Goal: Information Seeking & Learning: Check status

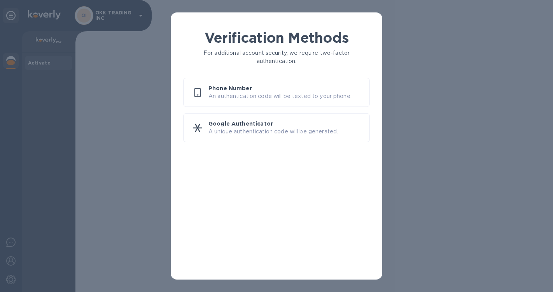
click at [255, 129] on p "A unique authentication code will be generated." at bounding box center [285, 131] width 155 height 8
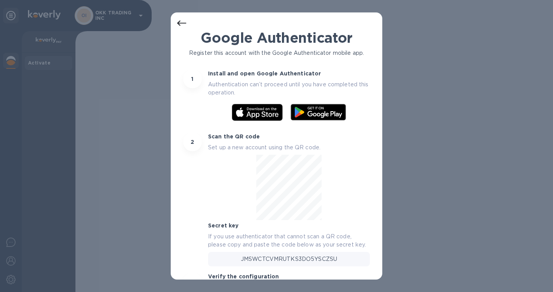
click at [182, 23] on icon at bounding box center [181, 23] width 9 height 9
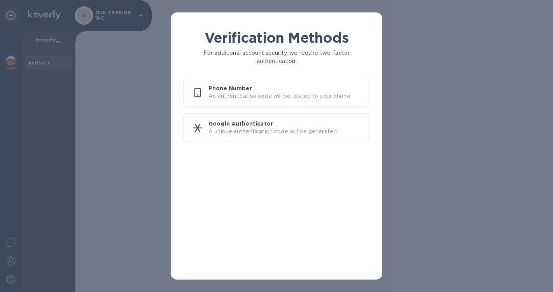
click at [227, 132] on p "A unique authentication code will be generated." at bounding box center [285, 131] width 155 height 8
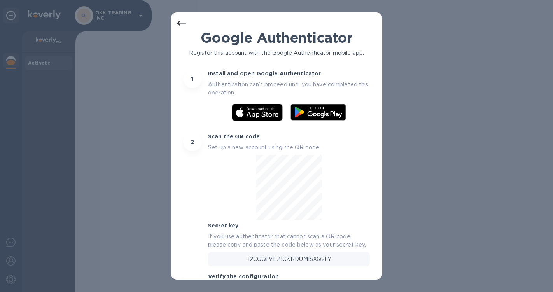
click at [262, 114] on img at bounding box center [257, 112] width 51 height 17
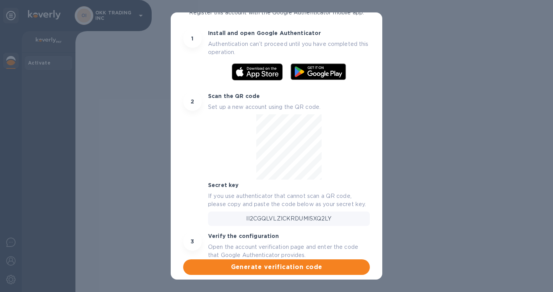
scroll to position [42, 0]
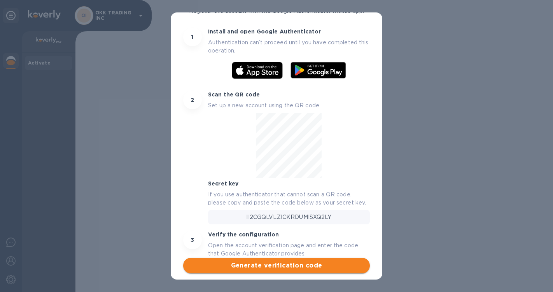
click at [287, 267] on span "Generate verification code" at bounding box center [276, 265] width 174 height 9
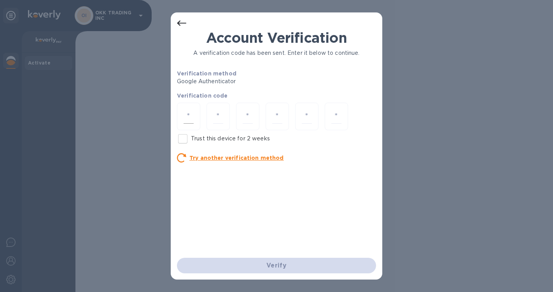
click at [195, 117] on div at bounding box center [188, 117] width 23 height 28
type input "7"
type input "1"
type input "7"
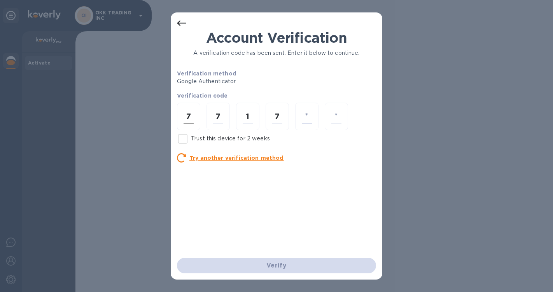
type input "8"
type input "1"
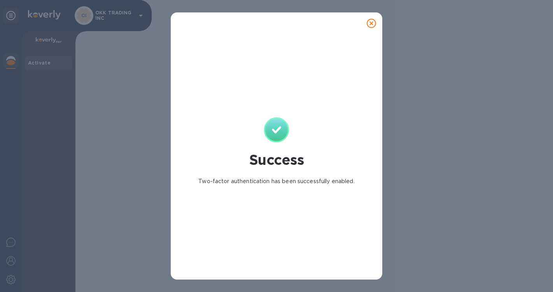
click at [372, 24] on icon at bounding box center [371, 23] width 9 height 9
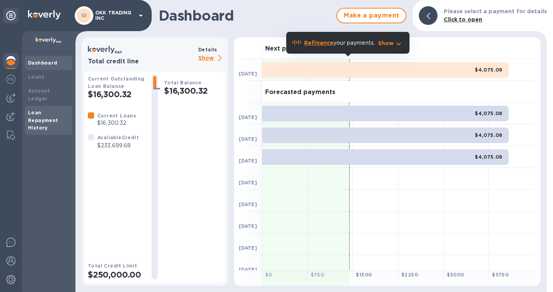
click at [41, 111] on b "Loan Repayment History" at bounding box center [43, 120] width 30 height 21
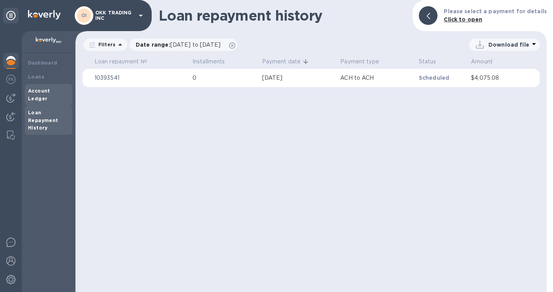
click at [46, 90] on b "Account Ledger" at bounding box center [39, 95] width 22 height 14
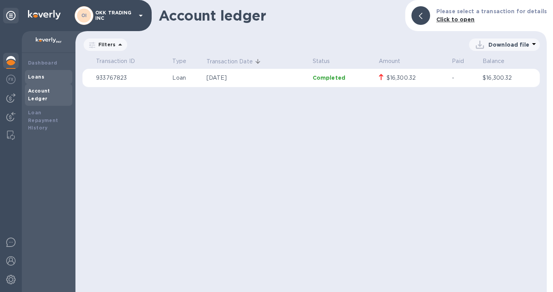
click at [42, 74] on b "Loans" at bounding box center [36, 77] width 16 height 6
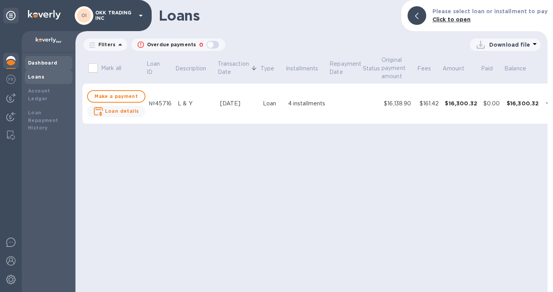
click at [45, 65] on b "Dashboard" at bounding box center [43, 63] width 30 height 6
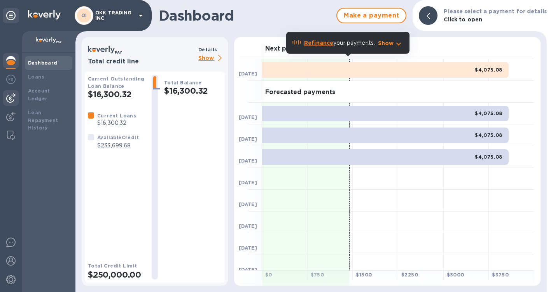
click at [9, 96] on img at bounding box center [10, 97] width 9 height 9
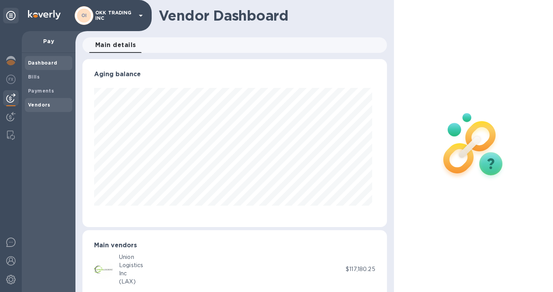
scroll to position [168, 301]
click at [41, 104] on b "Vendors" at bounding box center [39, 105] width 23 height 6
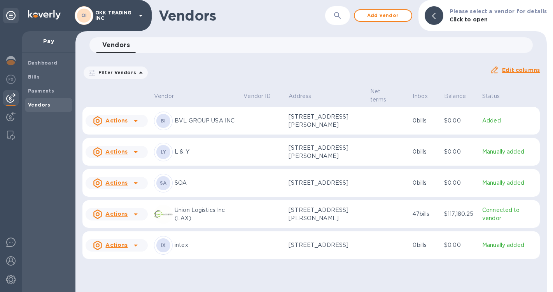
click at [197, 161] on div "LY L & Y" at bounding box center [195, 152] width 83 height 19
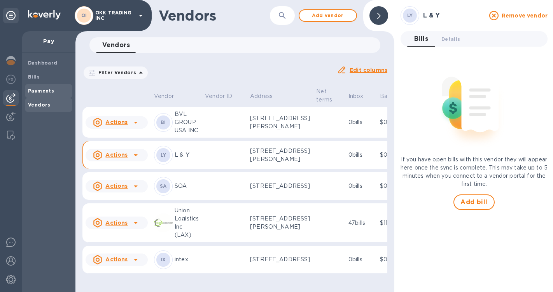
click at [45, 89] on b "Payments" at bounding box center [41, 91] width 26 height 6
